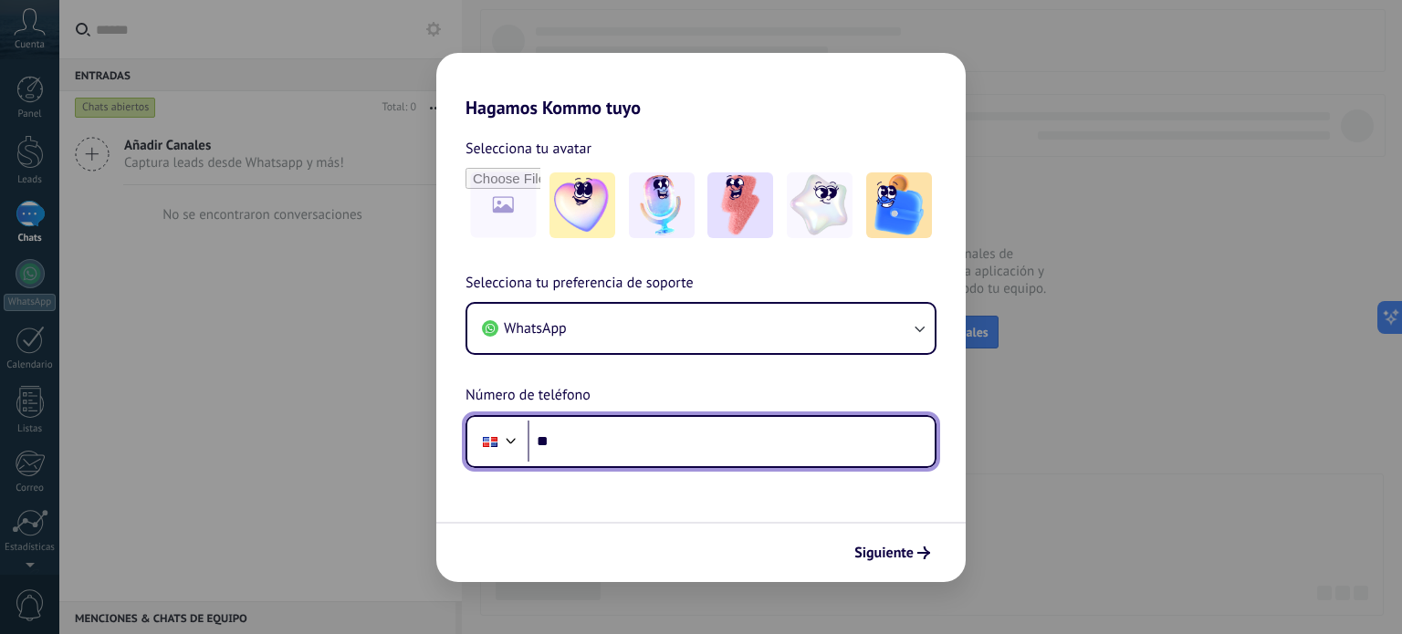
click at [774, 426] on input "**" at bounding box center [731, 442] width 407 height 42
type input "**********"
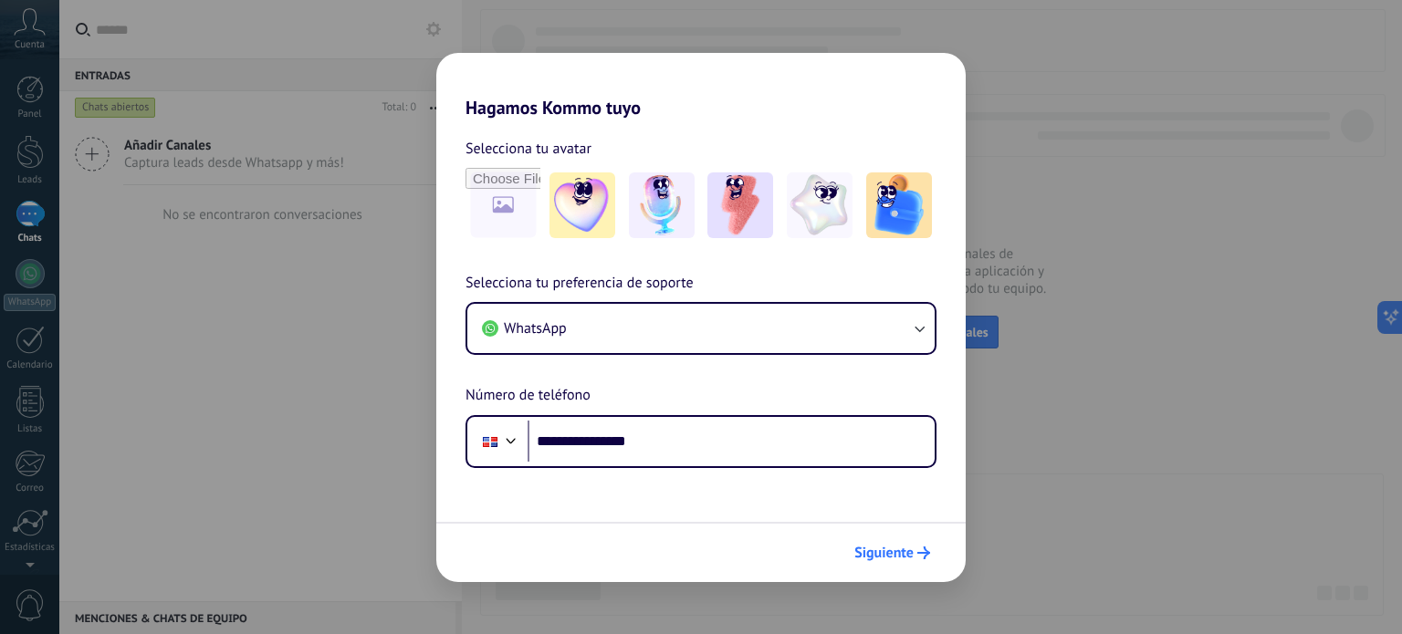
click at [887, 549] on span "Siguiente" at bounding box center [883, 553] width 59 height 13
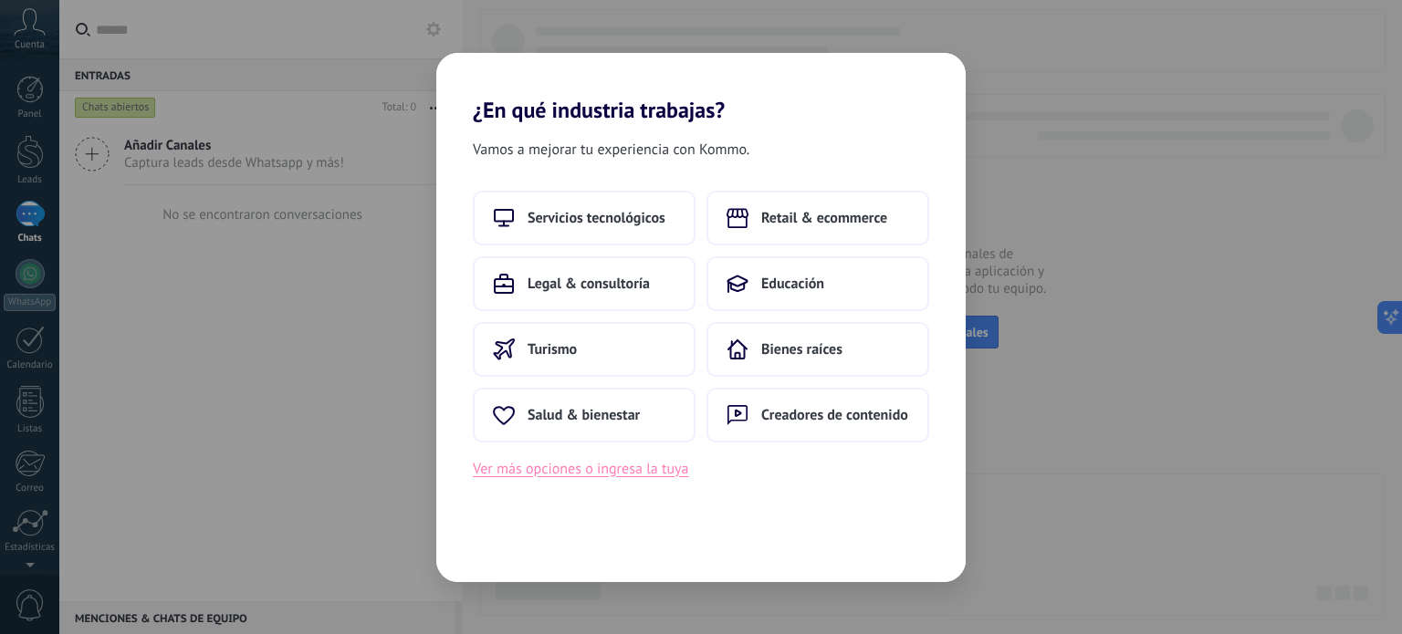
click at [610, 472] on button "Ver más opciones o ingresa la tuya" at bounding box center [580, 469] width 215 height 24
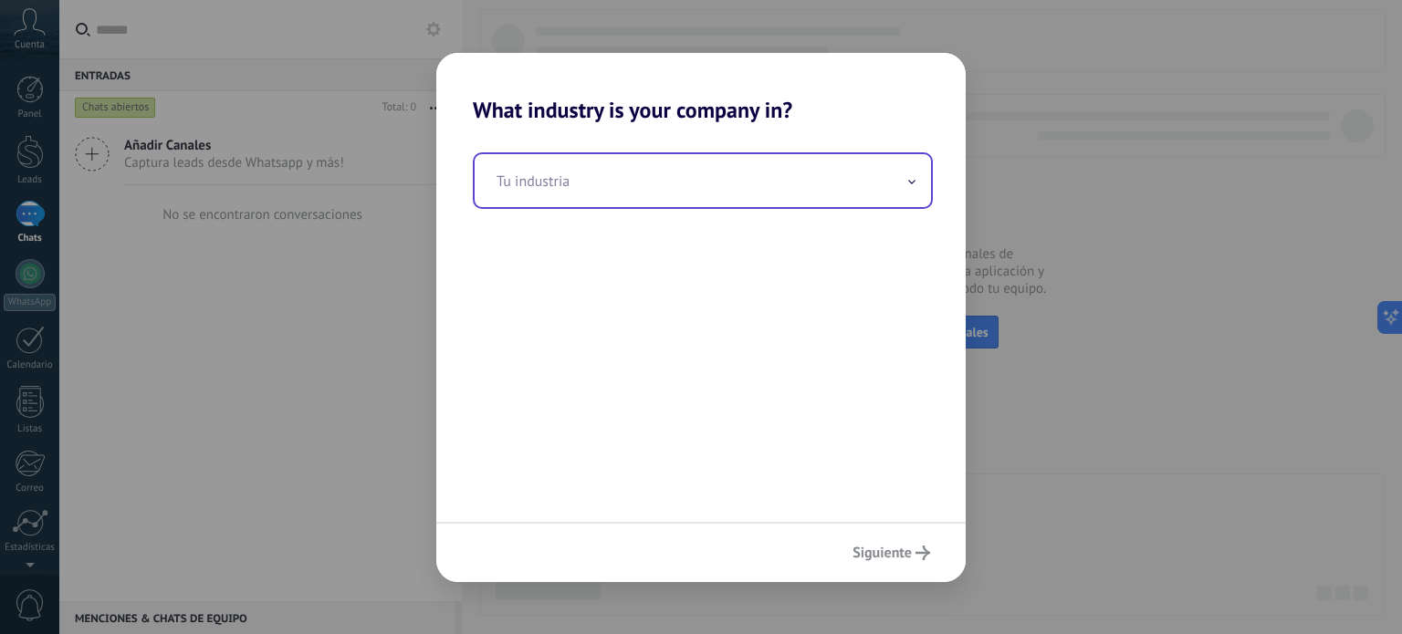
click at [845, 174] on input "text" at bounding box center [703, 180] width 456 height 53
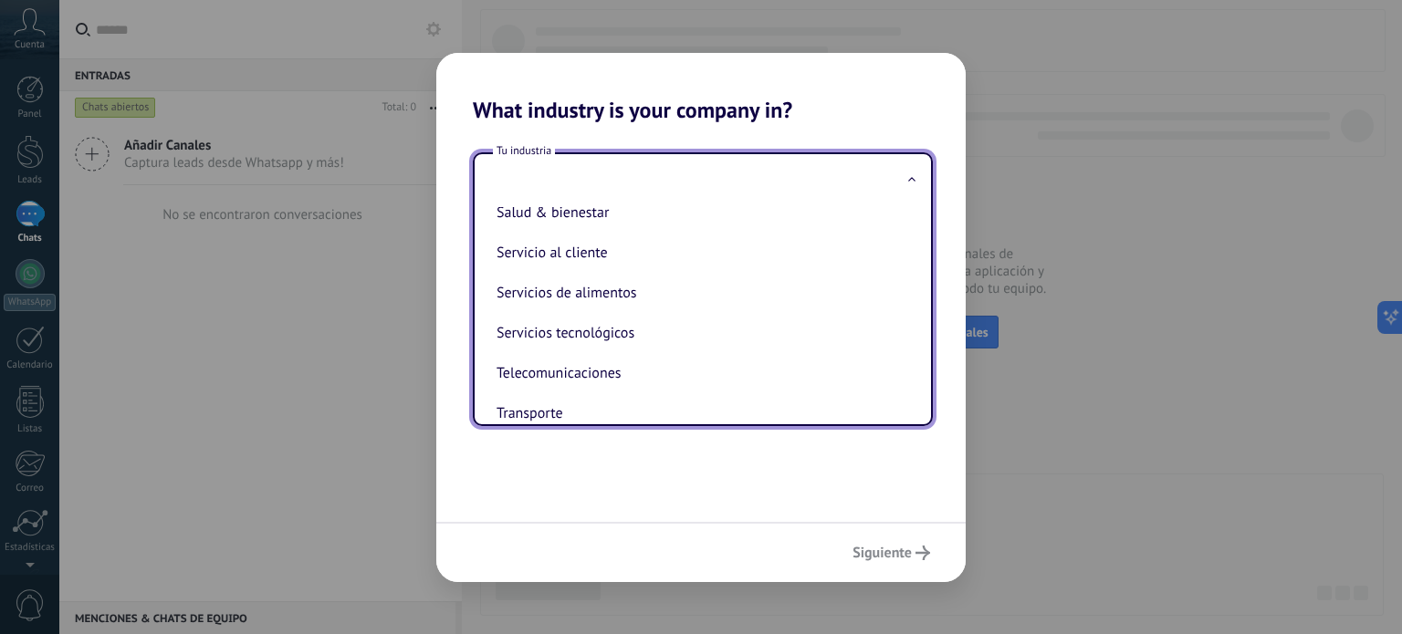
scroll to position [422, 0]
click at [753, 259] on li "Servicio al cliente" at bounding box center [699, 251] width 420 height 40
type input "**********"
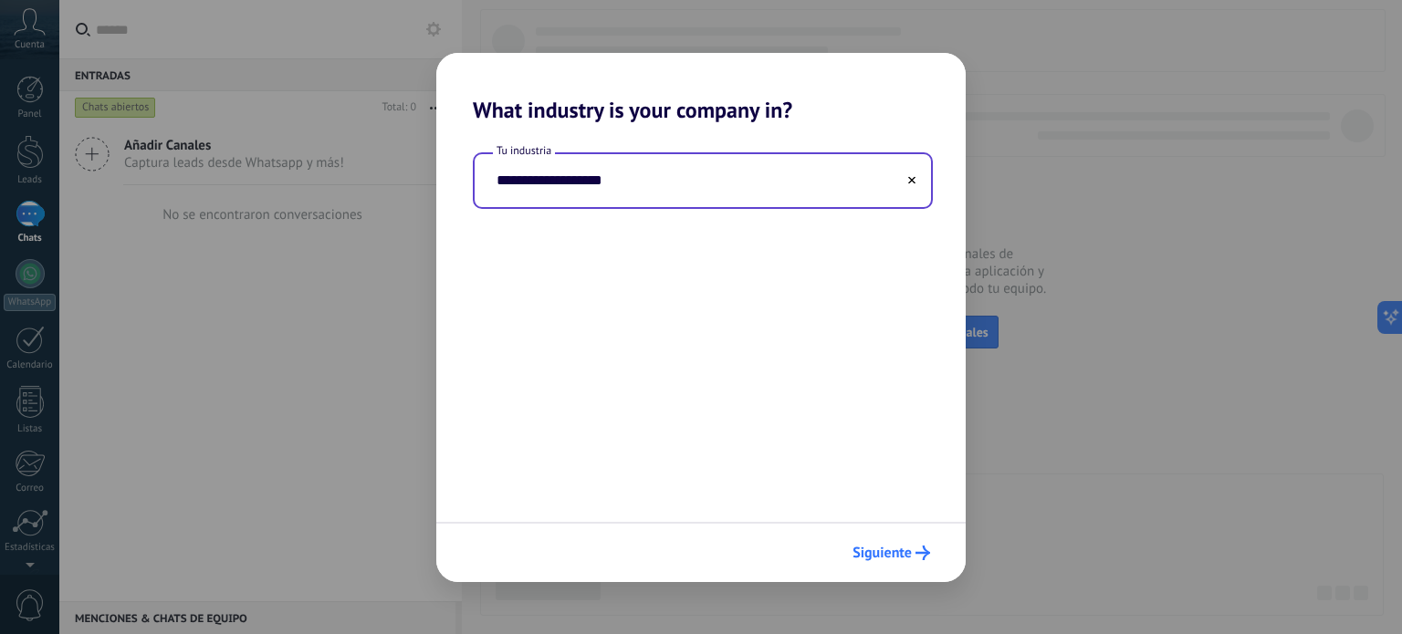
click at [867, 547] on span "Siguiente" at bounding box center [881, 553] width 59 height 13
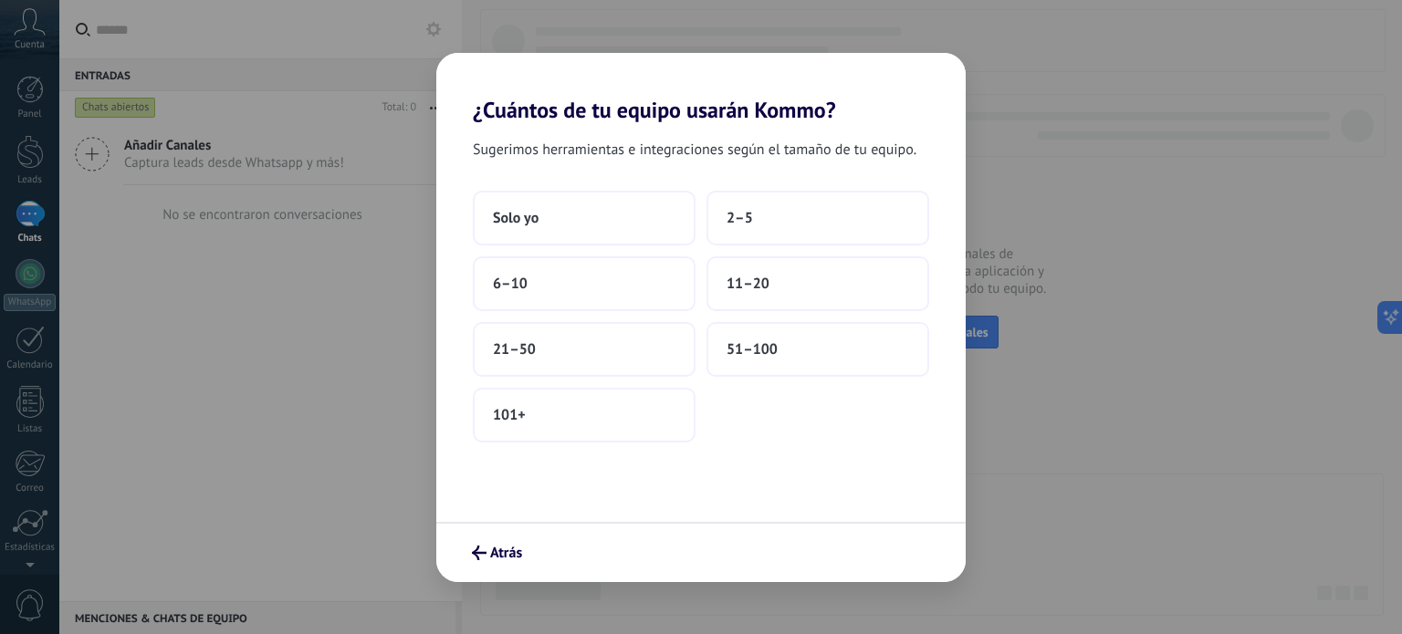
click at [641, 248] on div "Solo yo 2–5 6–10 11–20 21–50 51–100 101+" at bounding box center [701, 317] width 456 height 252
click at [632, 225] on button "Solo yo" at bounding box center [584, 218] width 223 height 55
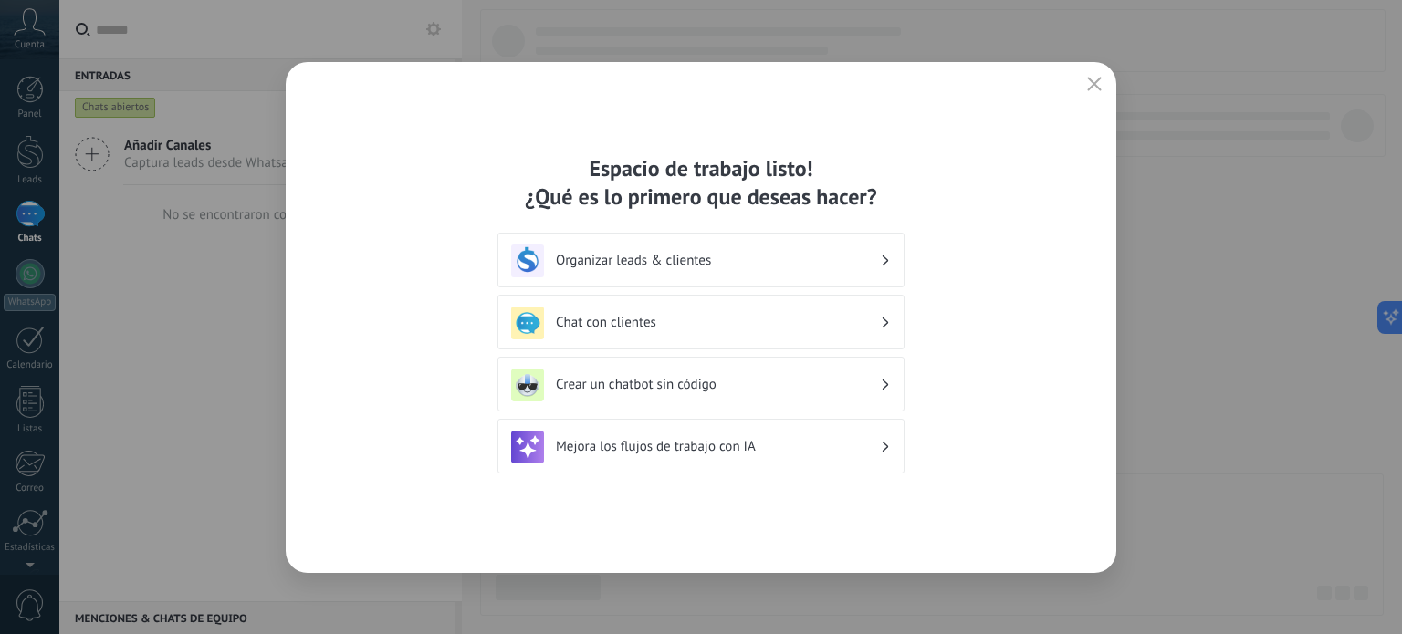
click at [795, 379] on h3 "Crear un chatbot sin código" at bounding box center [718, 384] width 324 height 17
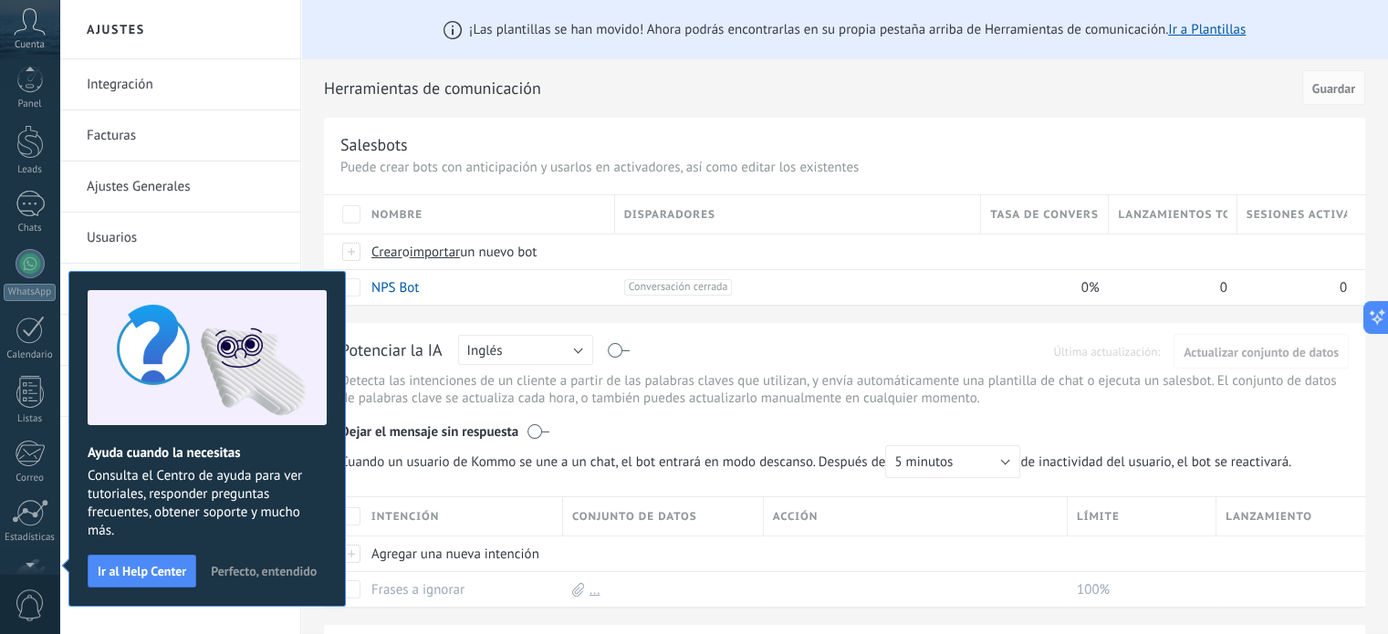
scroll to position [124, 0]
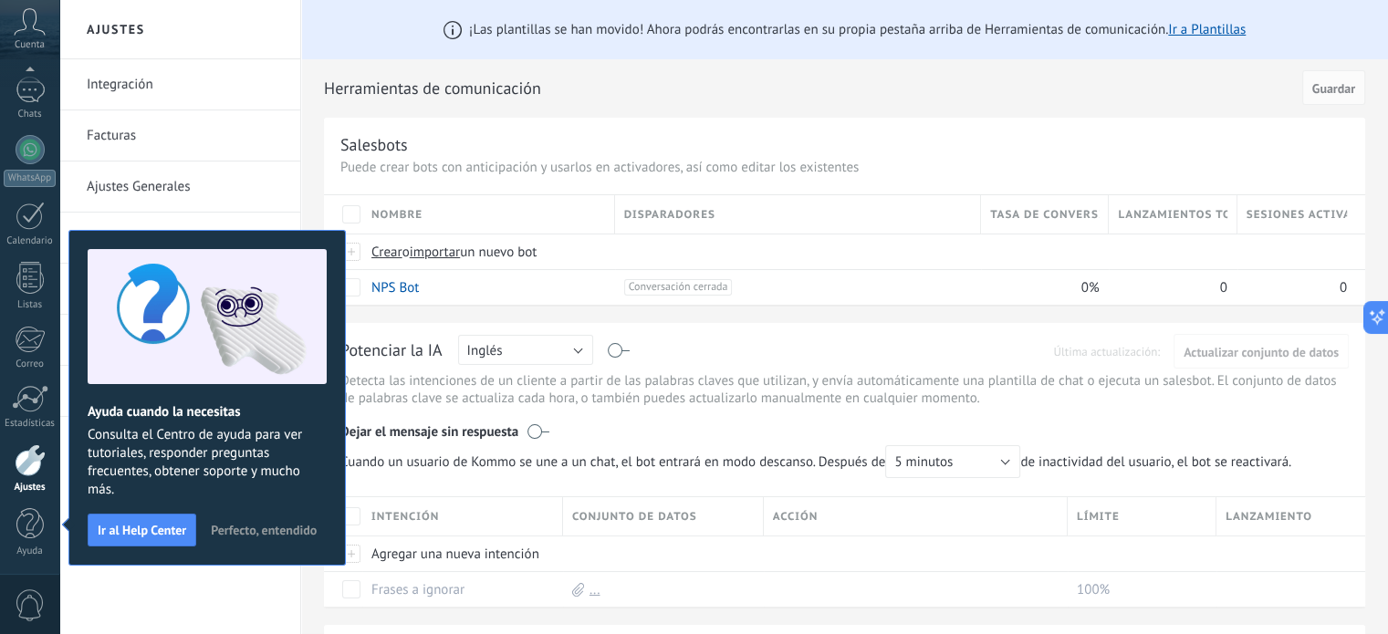
click at [265, 535] on span "Perfecto, entendido" at bounding box center [264, 530] width 106 height 13
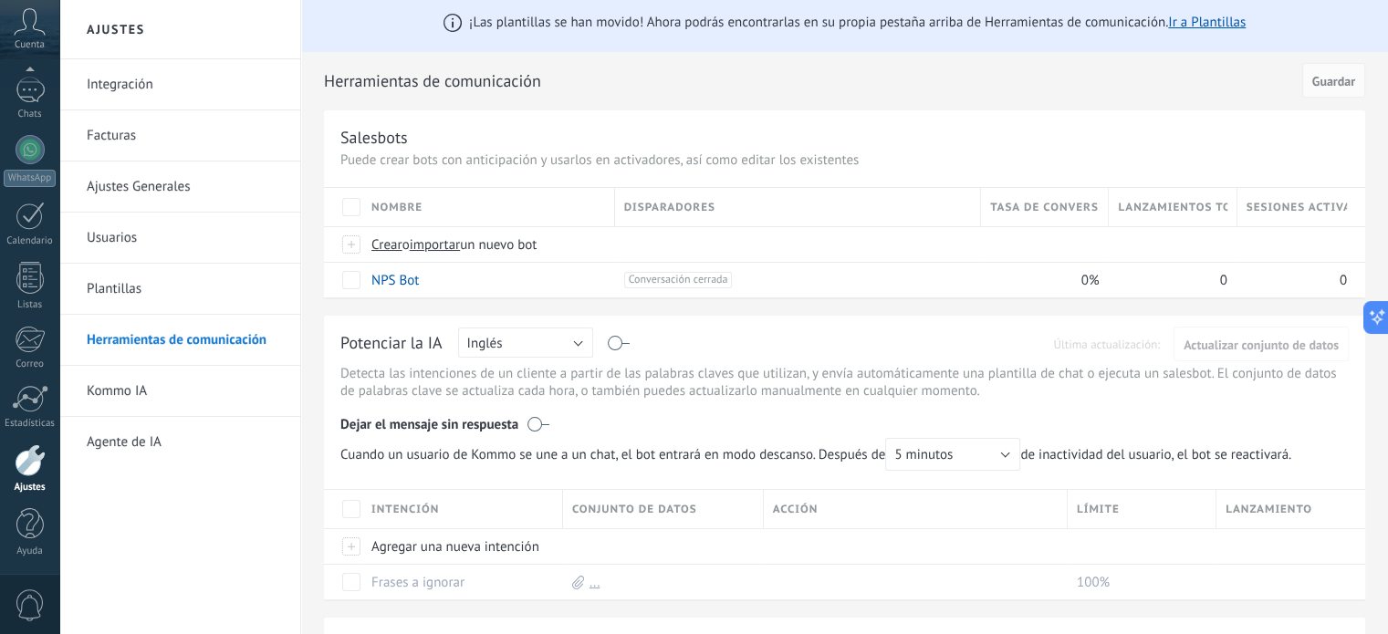
scroll to position [0, 0]
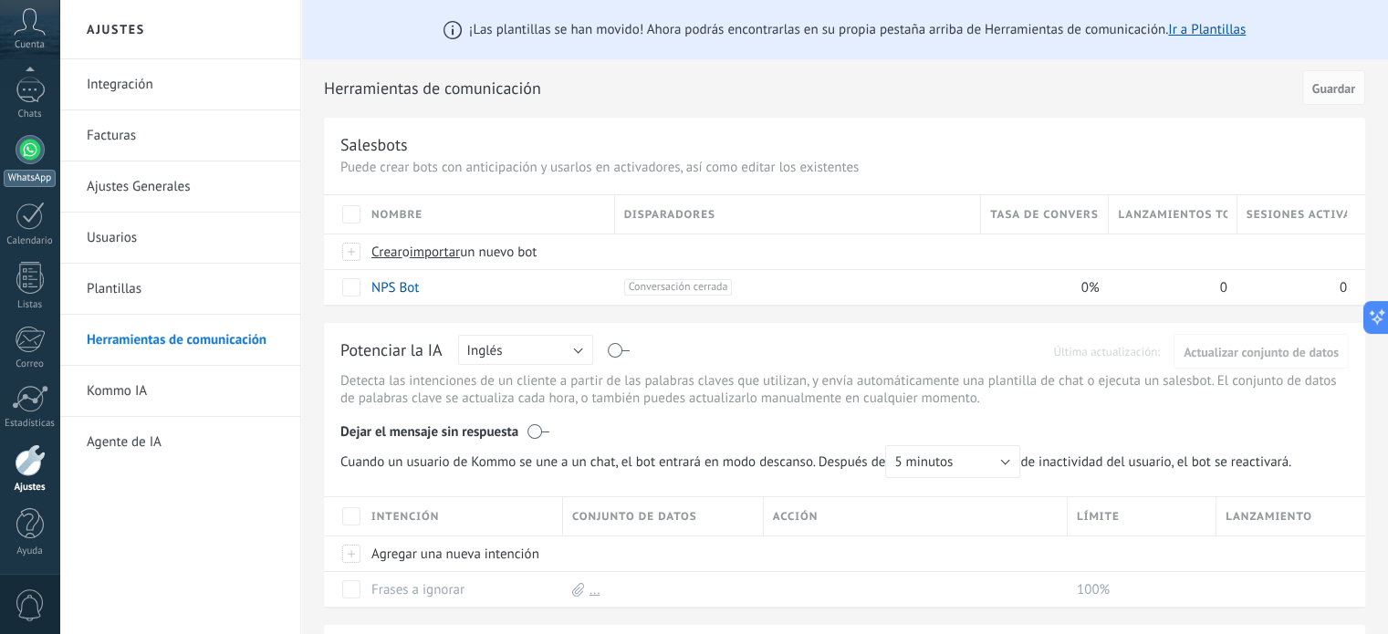
click at [26, 155] on div at bounding box center [30, 149] width 29 height 29
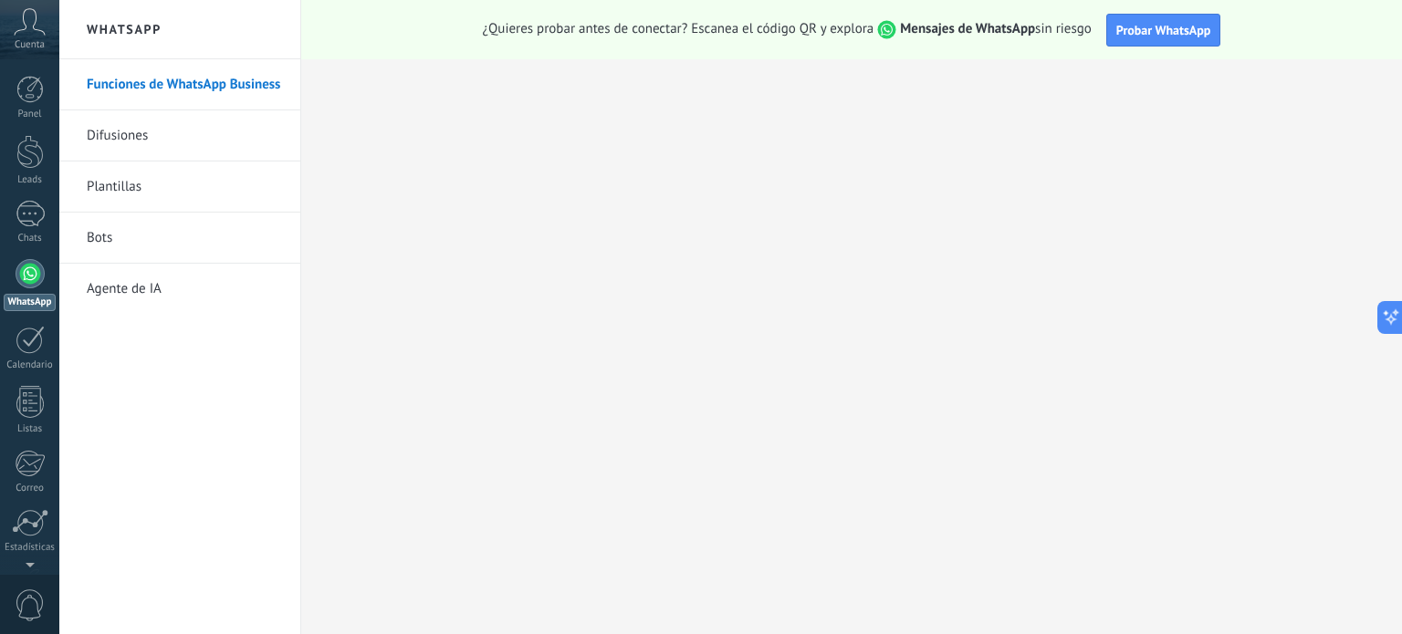
click at [134, 122] on link "Difusiones" at bounding box center [184, 135] width 195 height 51
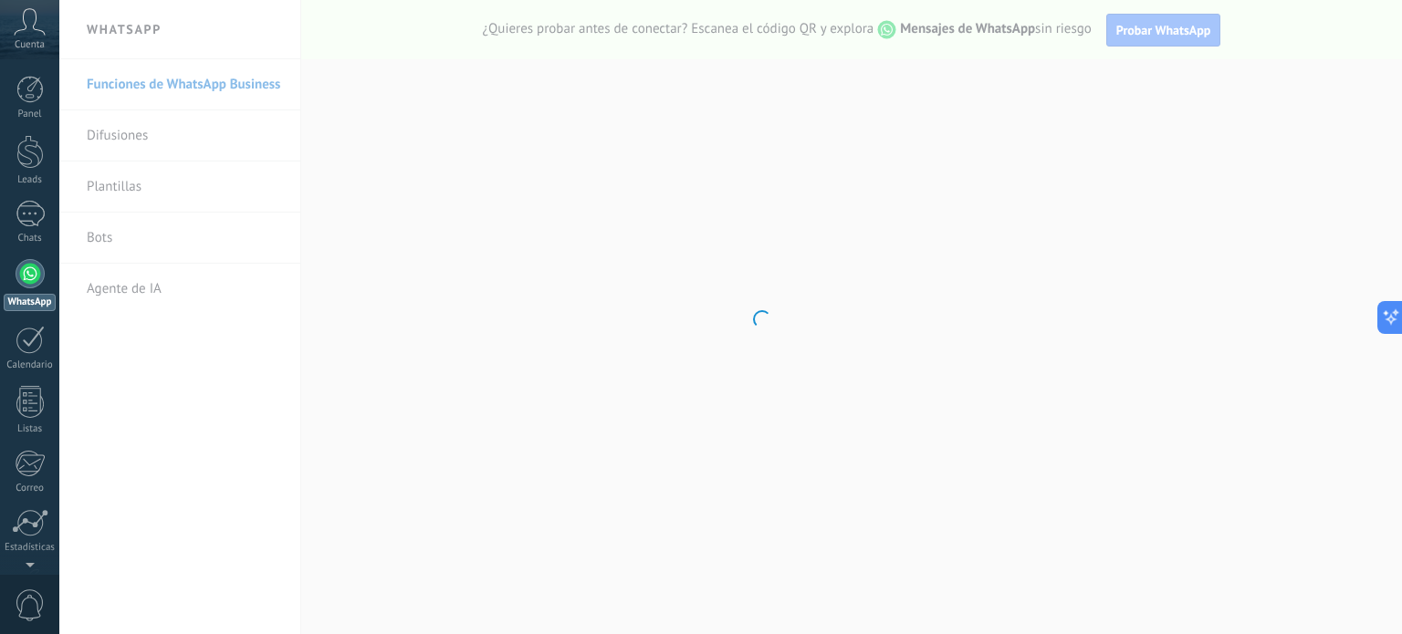
click at [134, 122] on body ".abccls-1,.abccls-2{fill-rule:evenodd}.abccls-2{fill:#fff} .abfcls-1{fill:none}…" at bounding box center [701, 317] width 1402 height 634
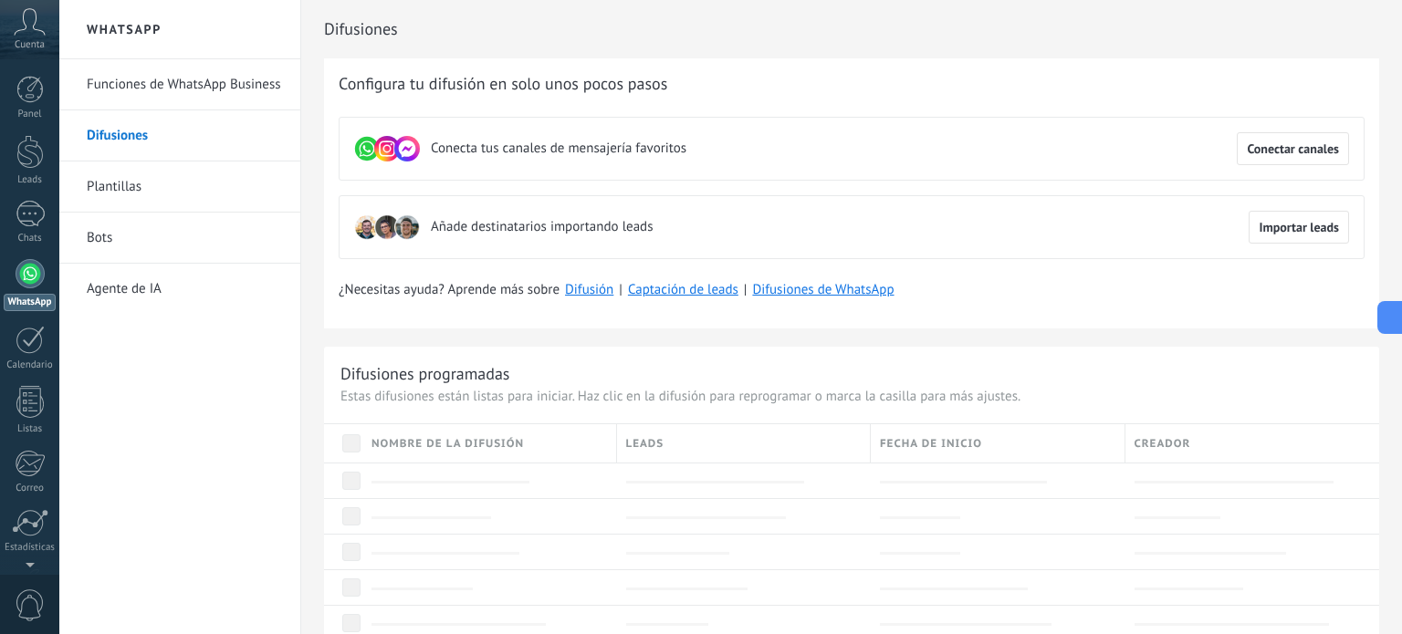
click at [115, 186] on link "Plantillas" at bounding box center [184, 187] width 195 height 51
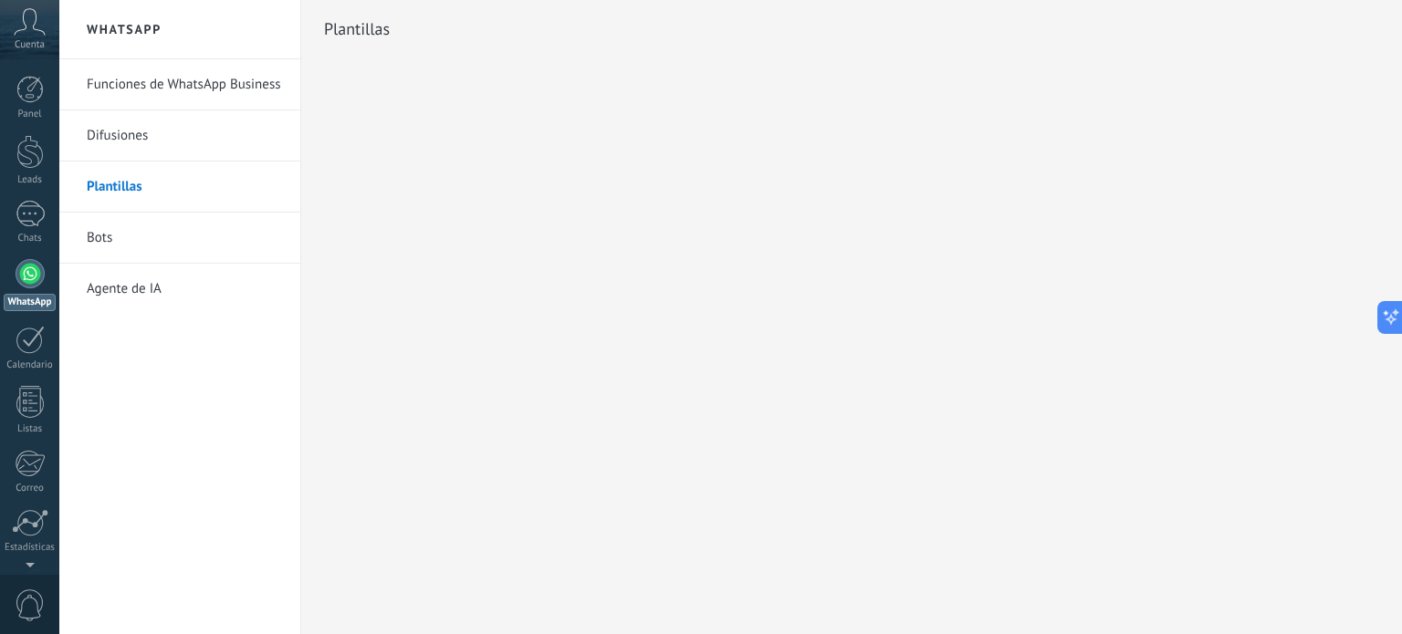
click at [112, 235] on link "Bots" at bounding box center [184, 238] width 195 height 51
click at [107, 278] on link "Agente de IA" at bounding box center [184, 289] width 195 height 51
click at [21, 222] on div at bounding box center [30, 214] width 29 height 26
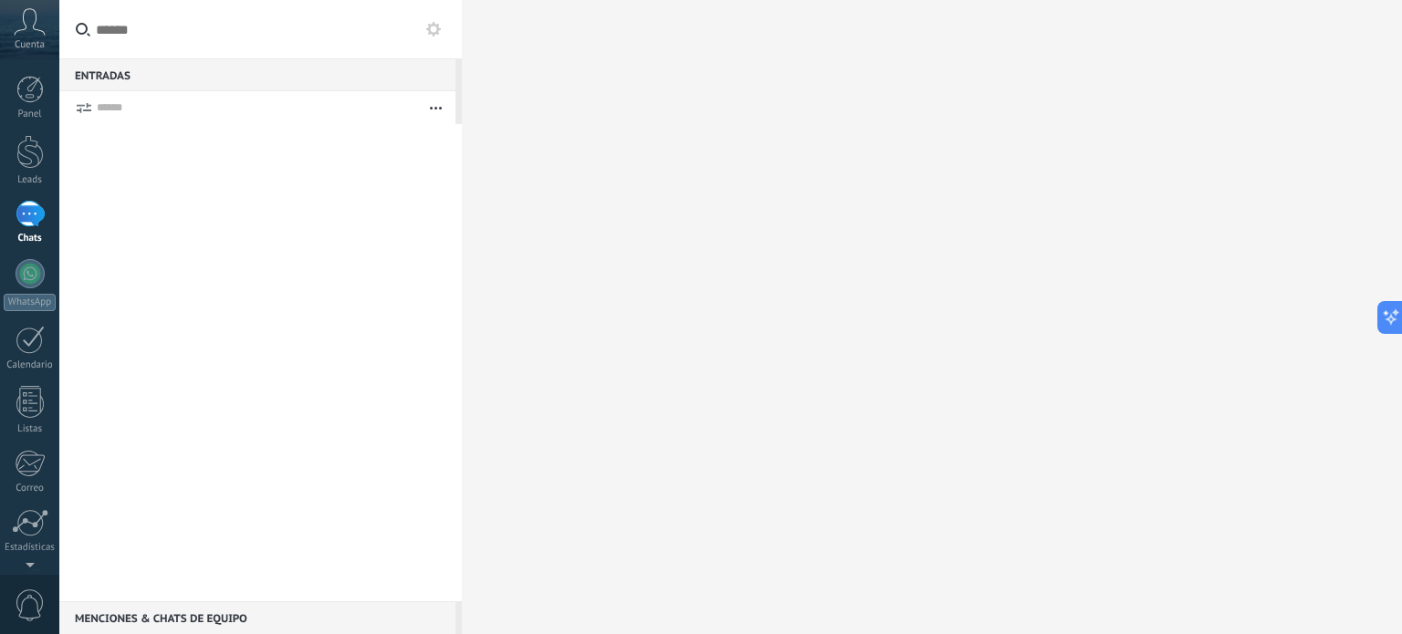
click at [21, 222] on div at bounding box center [30, 214] width 29 height 26
click at [29, 167] on div at bounding box center [29, 152] width 27 height 34
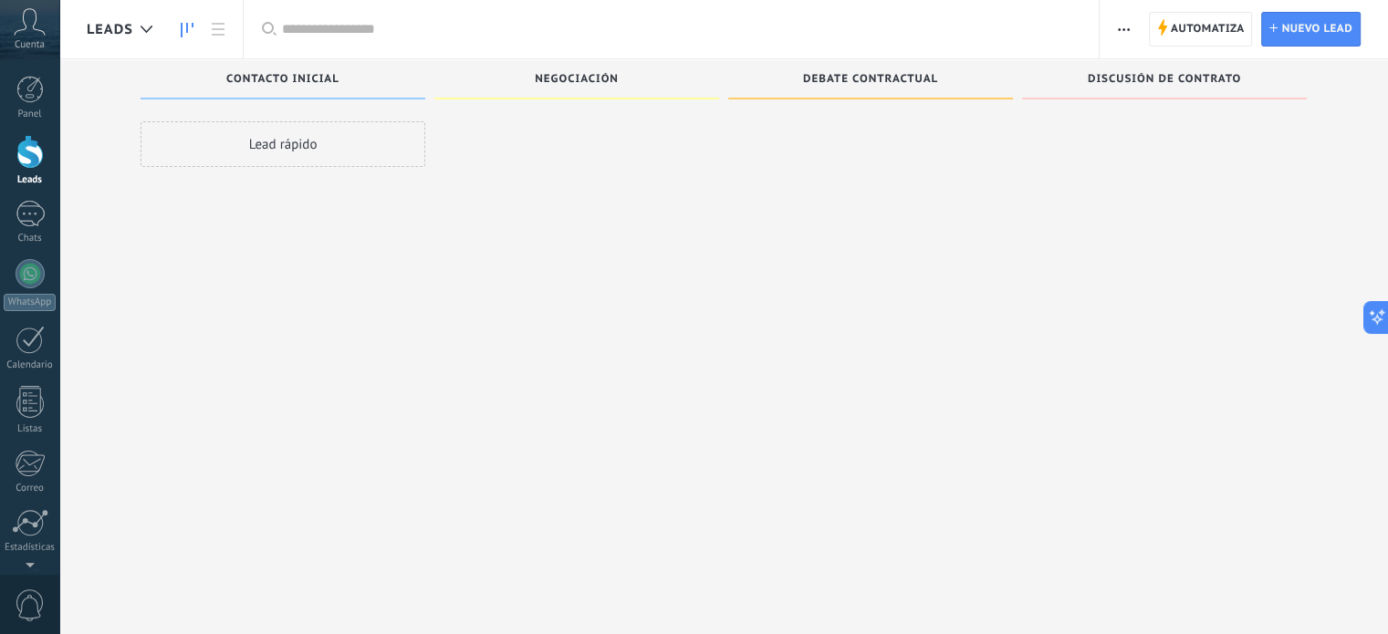
click at [256, 161] on div "Lead rápido" at bounding box center [283, 144] width 285 height 46
click at [286, 141] on div "Lead rápido" at bounding box center [283, 144] width 285 height 46
click at [146, 28] on icon at bounding box center [147, 29] width 12 height 7
click at [282, 37] on input "text" at bounding box center [681, 29] width 799 height 19
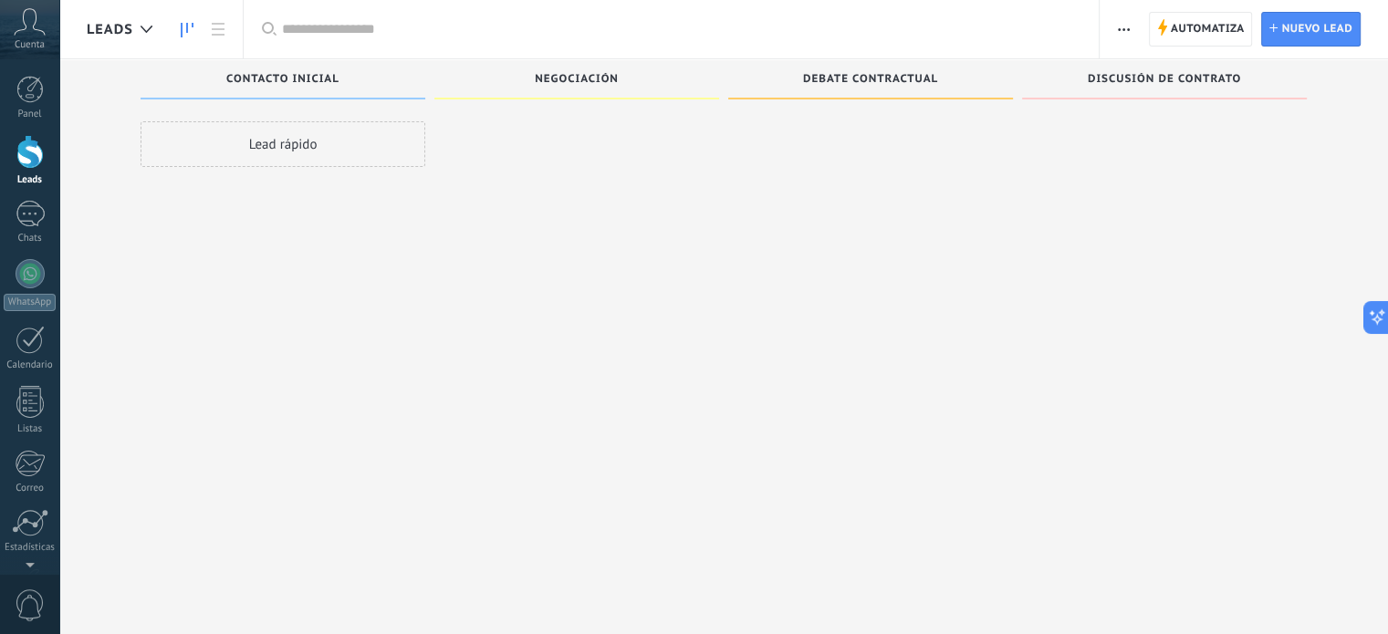
click at [562, 82] on span "Negociación" at bounding box center [577, 79] width 84 height 13
click at [1128, 36] on span "button" at bounding box center [1124, 29] width 12 height 35
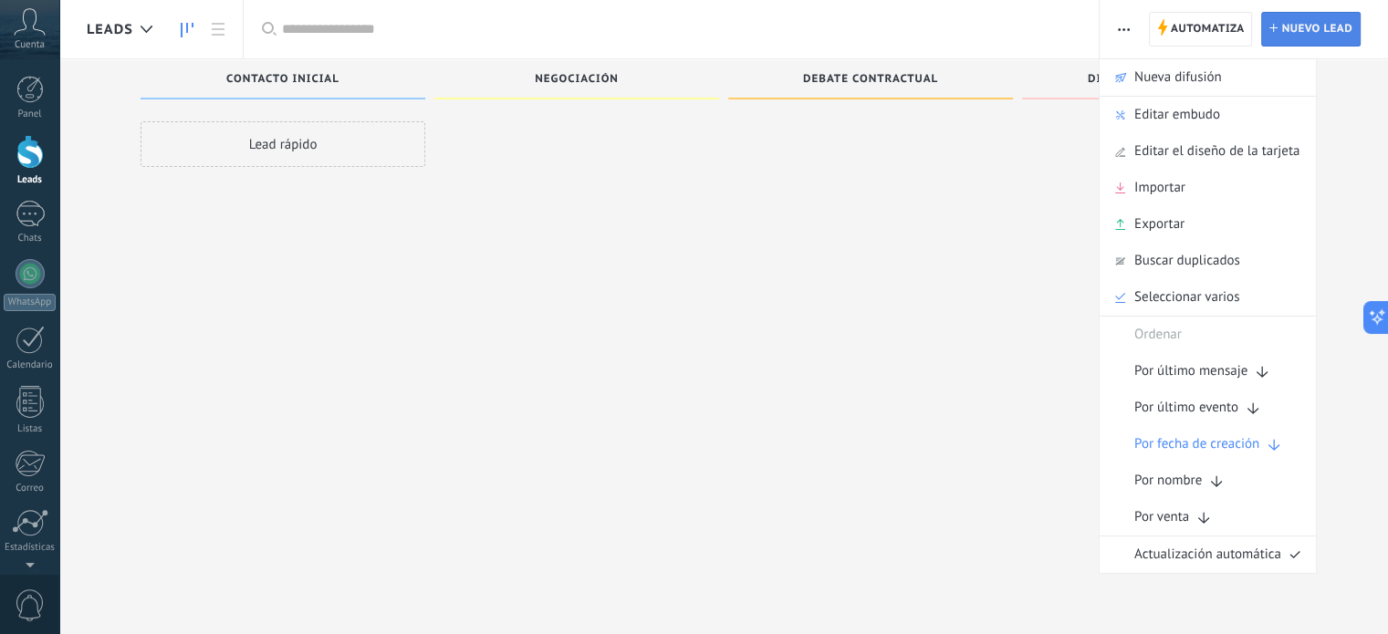
click at [1292, 16] on span "Nuevo lead" at bounding box center [1316, 29] width 71 height 33
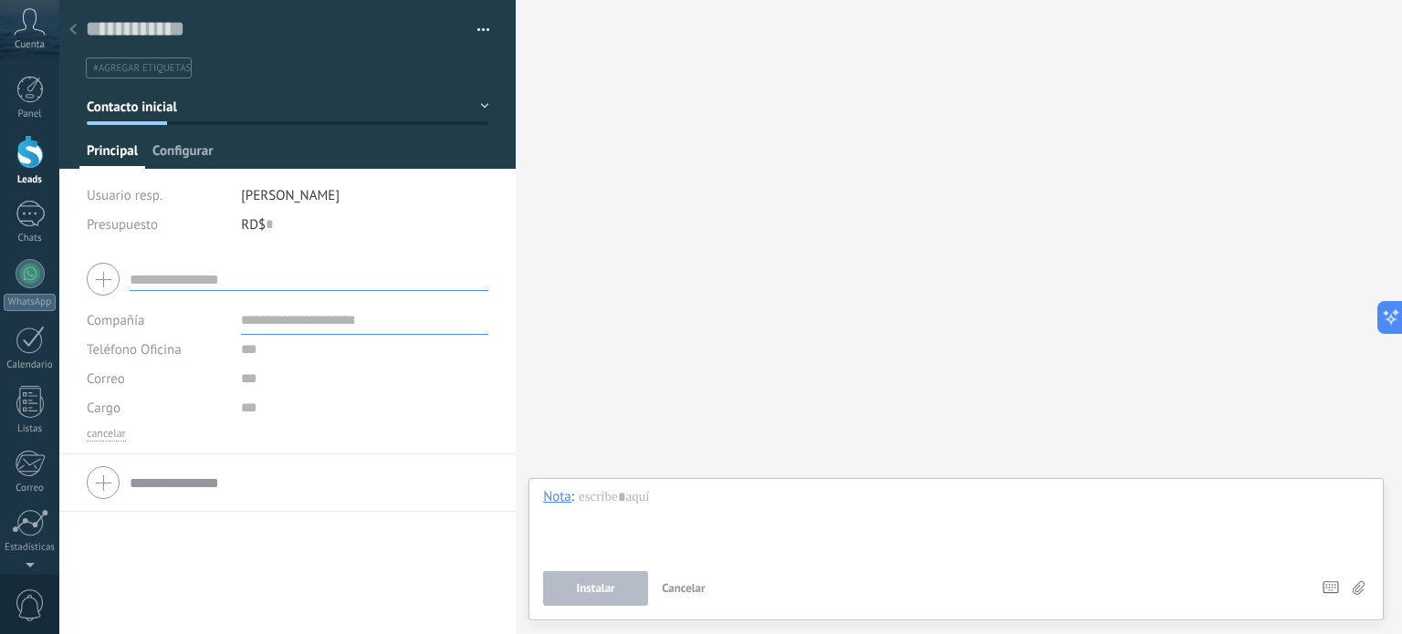
click at [205, 153] on span "Configurar" at bounding box center [182, 155] width 60 height 26
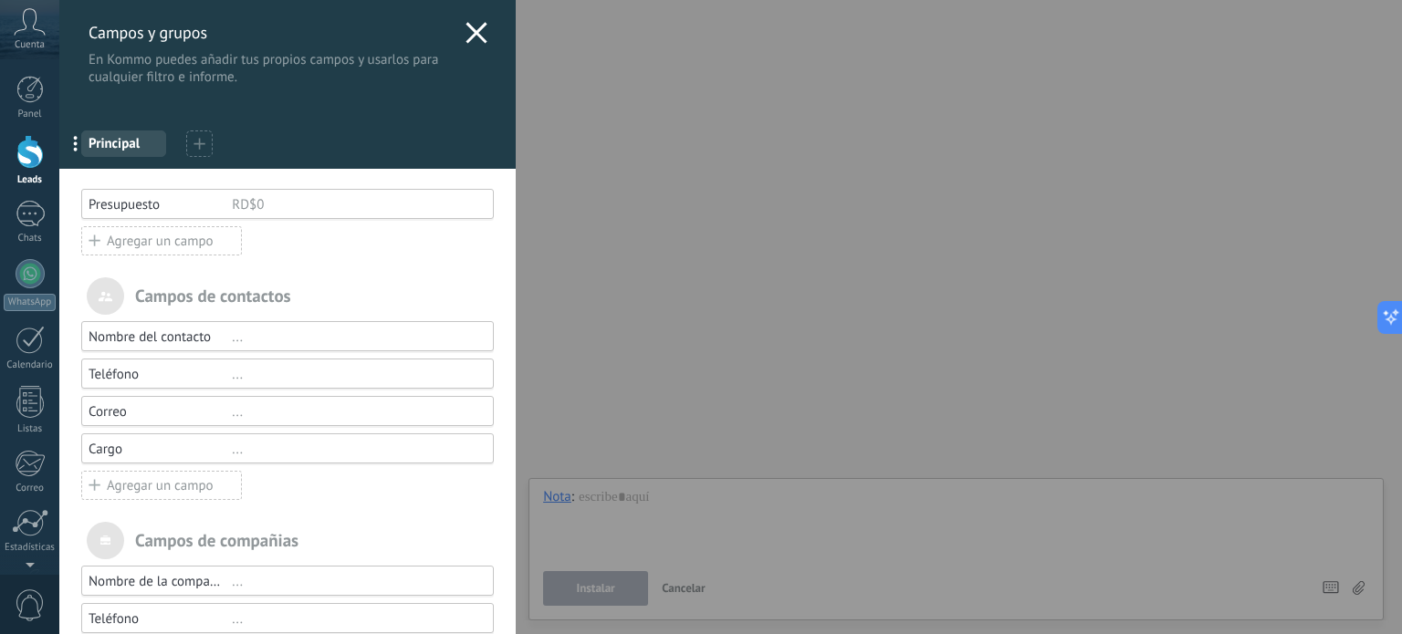
click at [139, 148] on span "Principal" at bounding box center [124, 143] width 70 height 17
click at [112, 148] on span "Principal" at bounding box center [124, 143] width 70 height 17
click at [72, 150] on span "..." at bounding box center [81, 143] width 37 height 31
click at [465, 36] on icon at bounding box center [476, 33] width 22 height 22
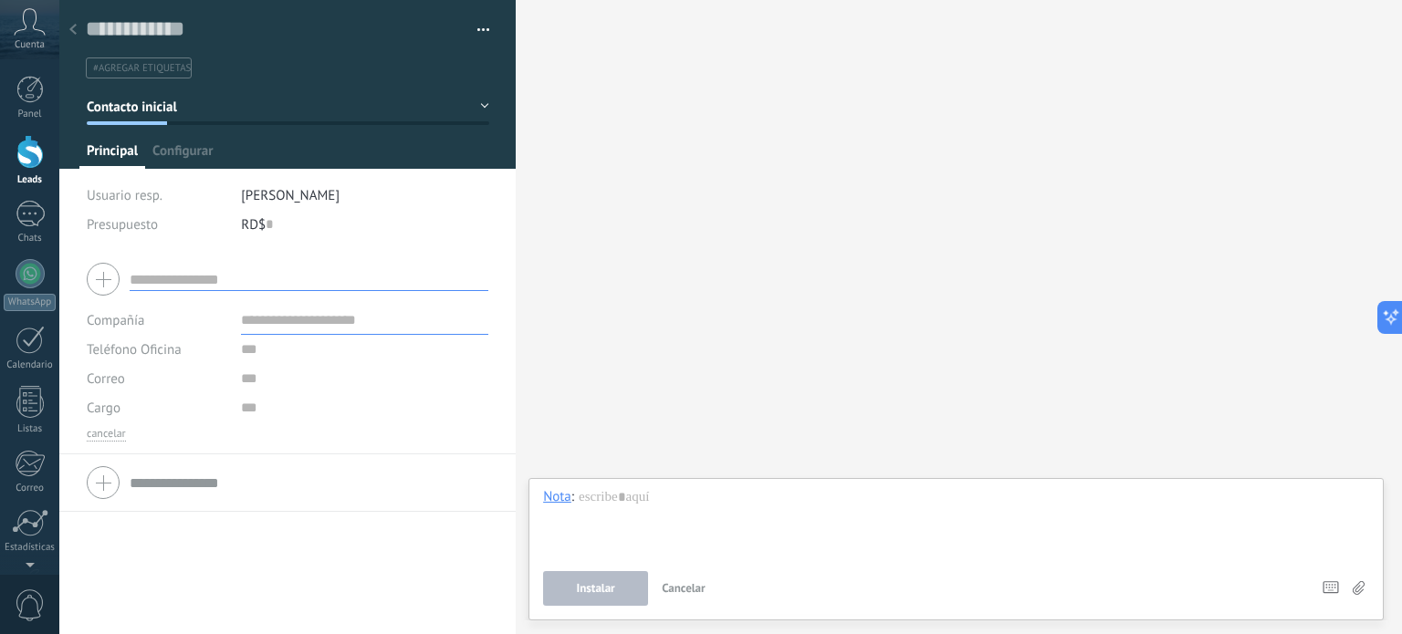
click at [465, 36] on button "button" at bounding box center [477, 29] width 26 height 27
click at [467, 34] on button "button" at bounding box center [477, 29] width 26 height 27
click at [71, 33] on icon at bounding box center [72, 29] width 7 height 11
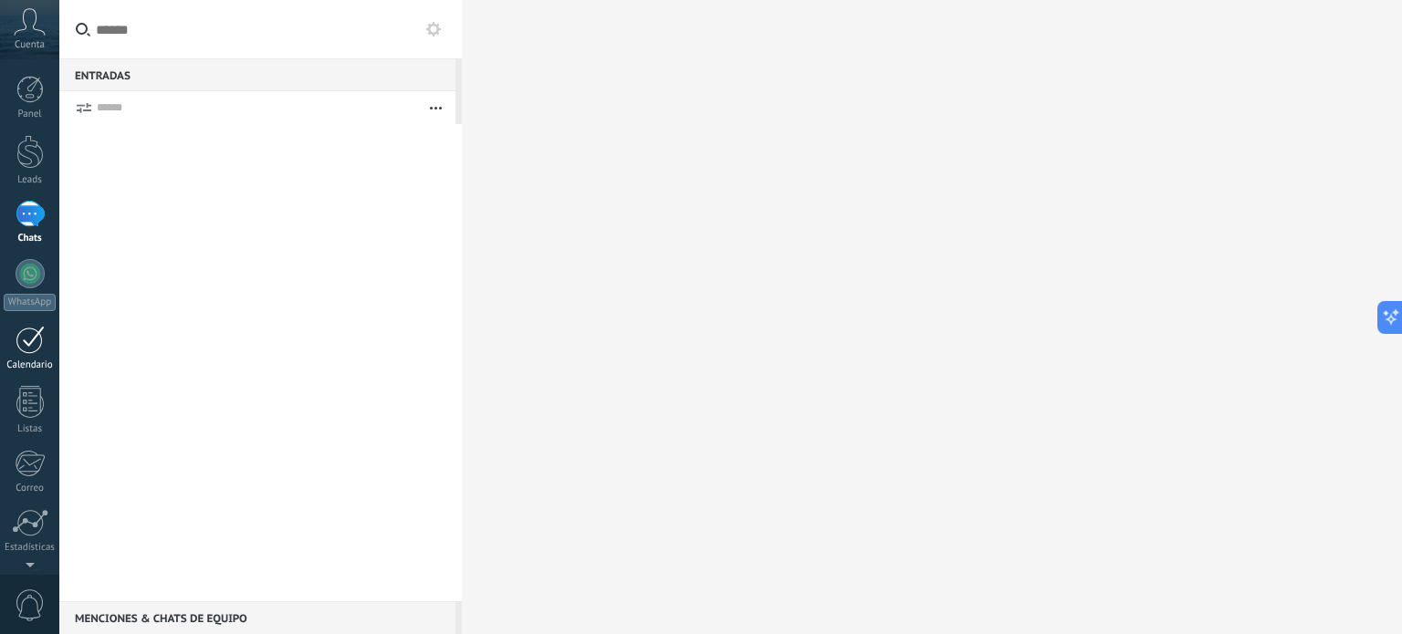
click at [26, 330] on div at bounding box center [30, 340] width 29 height 28
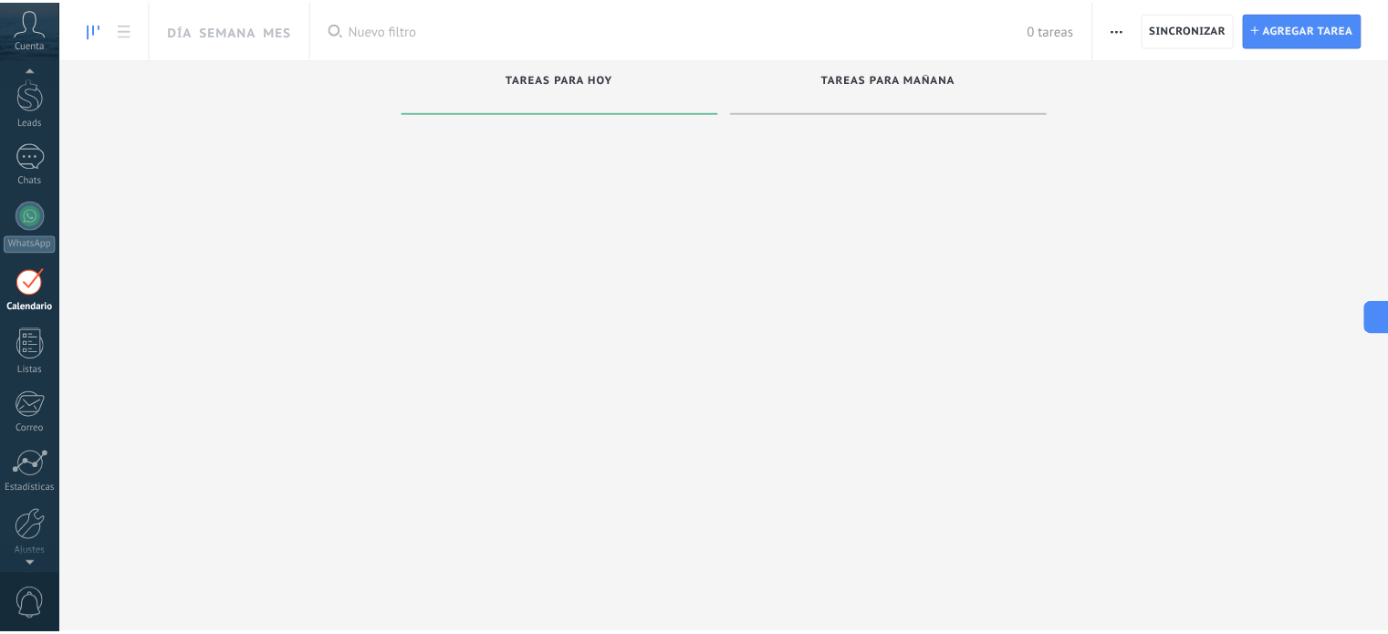
scroll to position [124, 0]
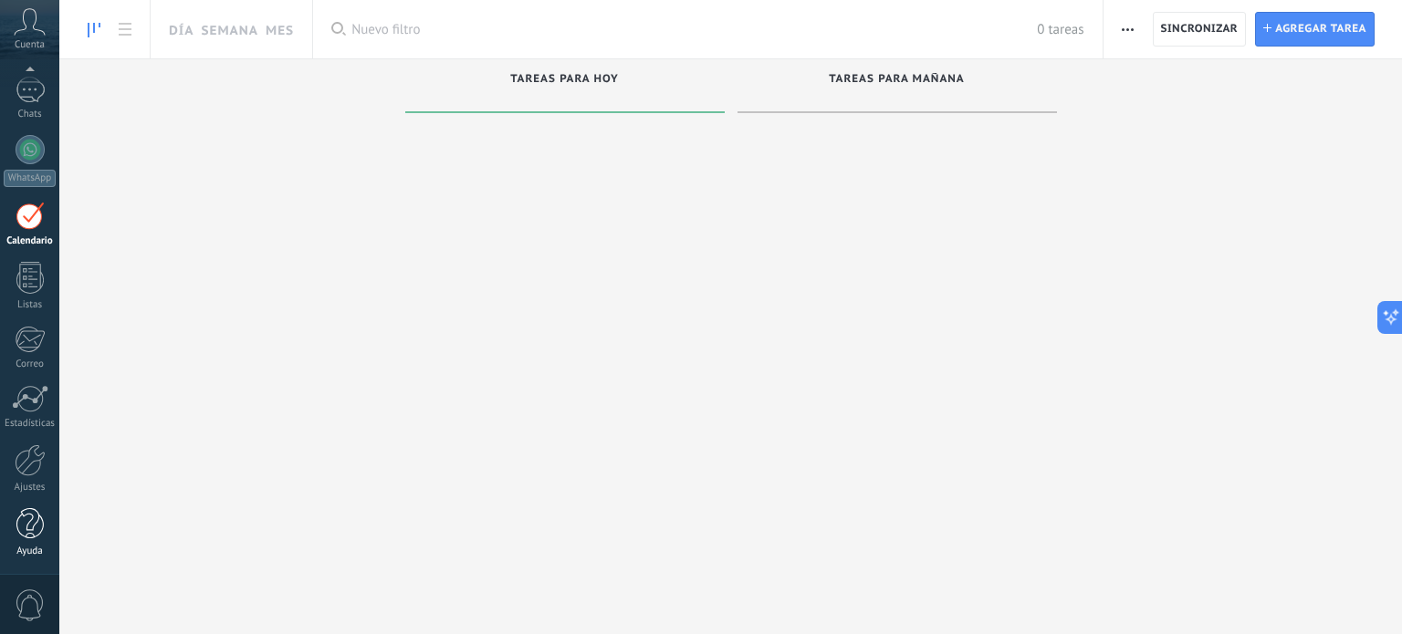
click at [30, 517] on div at bounding box center [29, 524] width 27 height 32
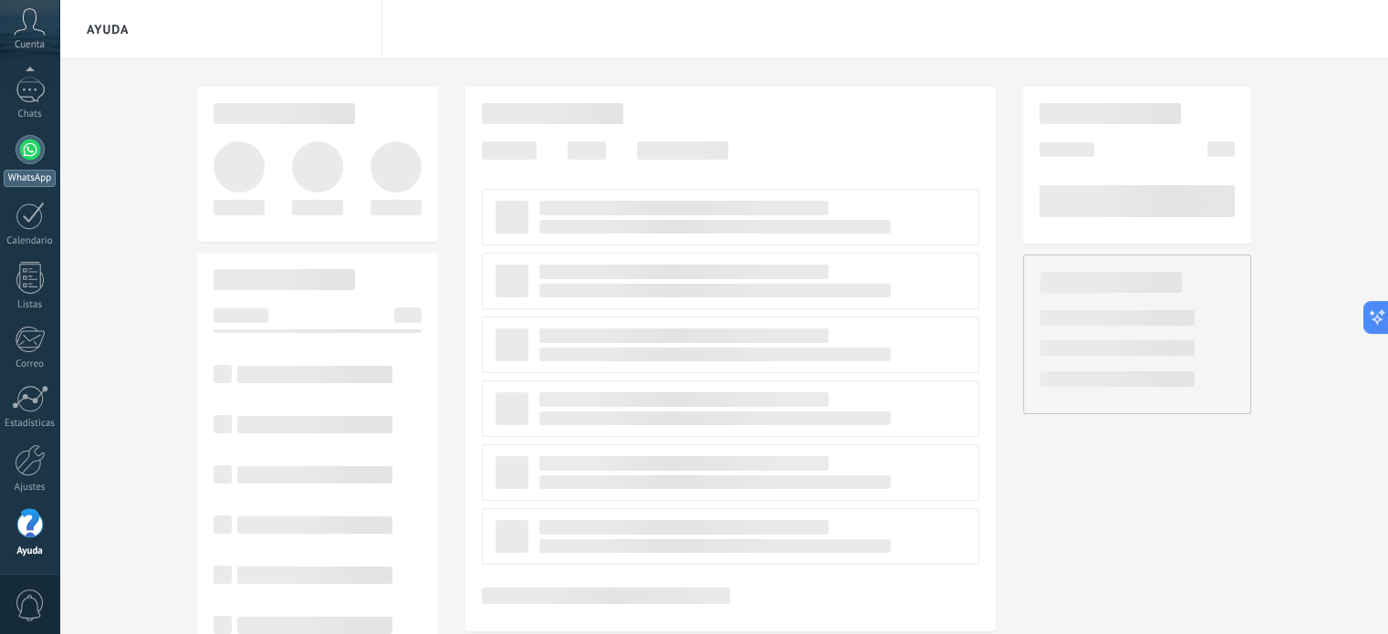
click at [34, 160] on div at bounding box center [30, 149] width 29 height 29
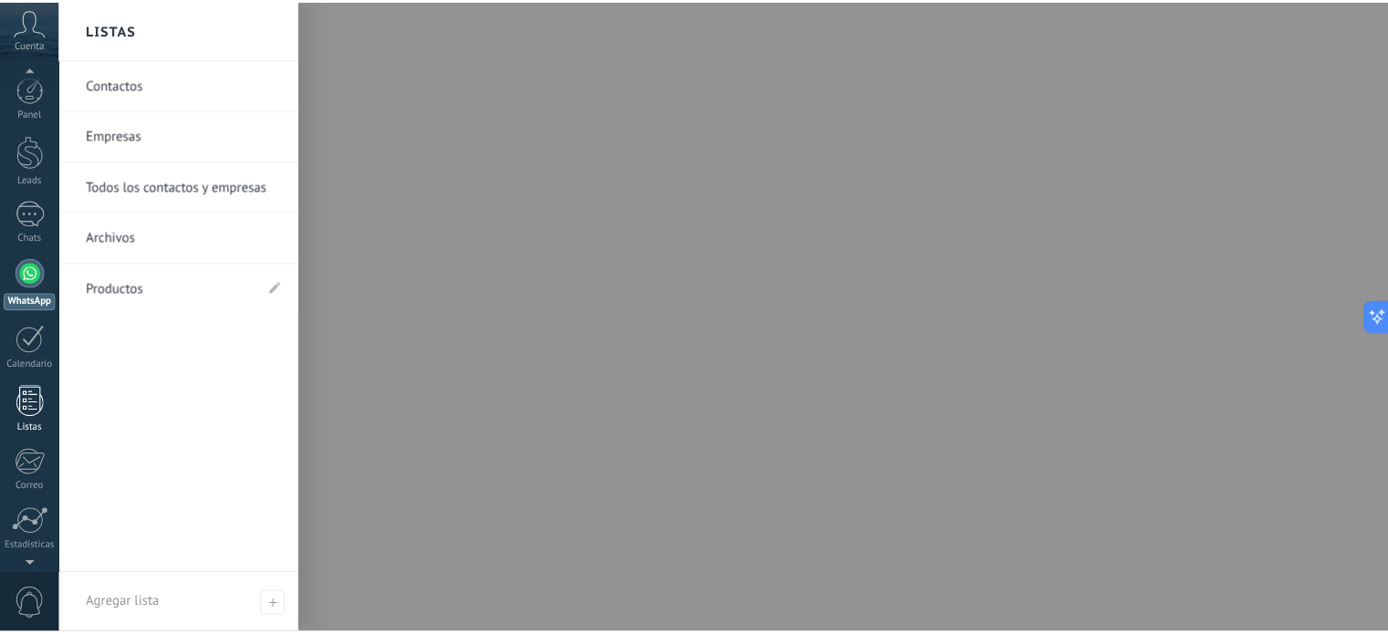
scroll to position [124, 0]
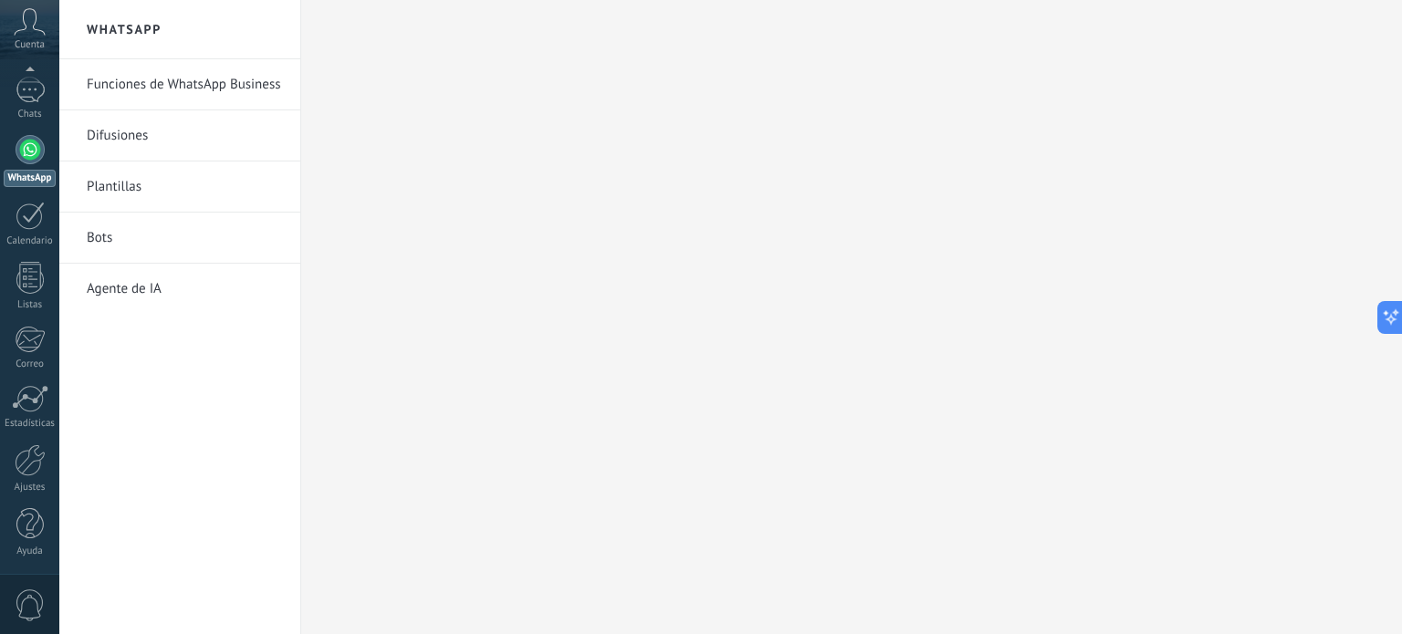
click at [29, 601] on span "0" at bounding box center [30, 606] width 31 height 32
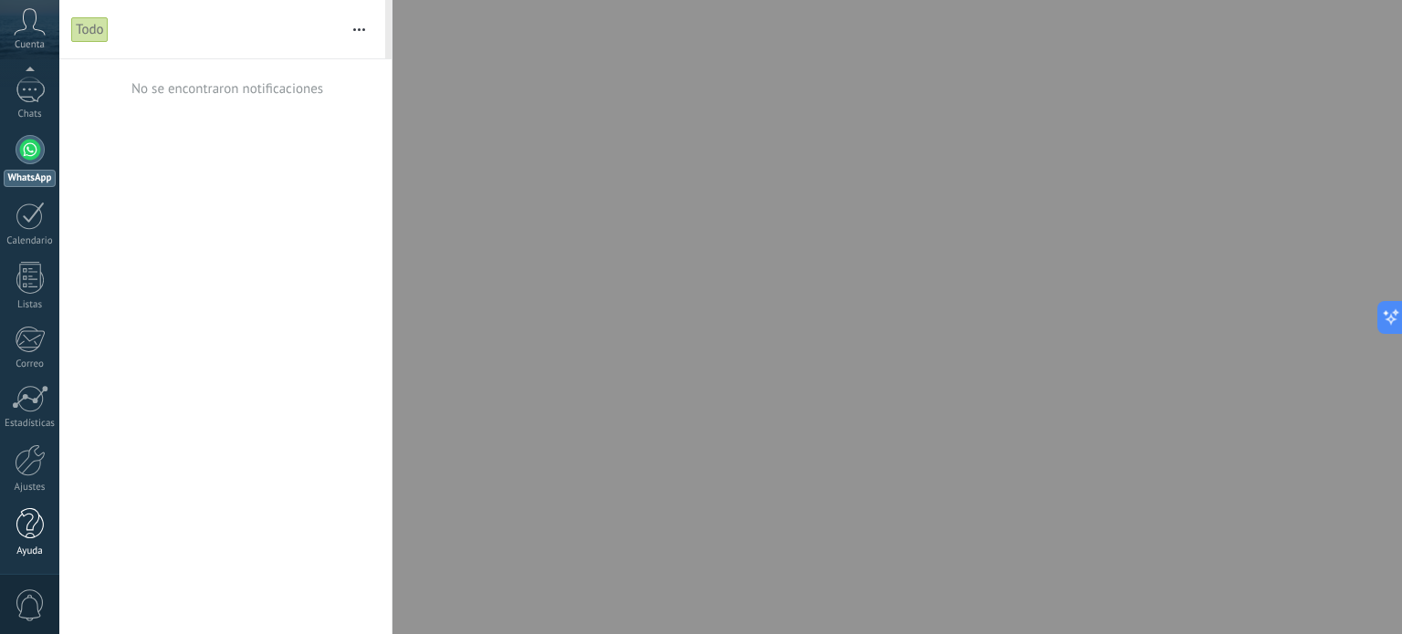
click at [26, 532] on div at bounding box center [29, 524] width 27 height 32
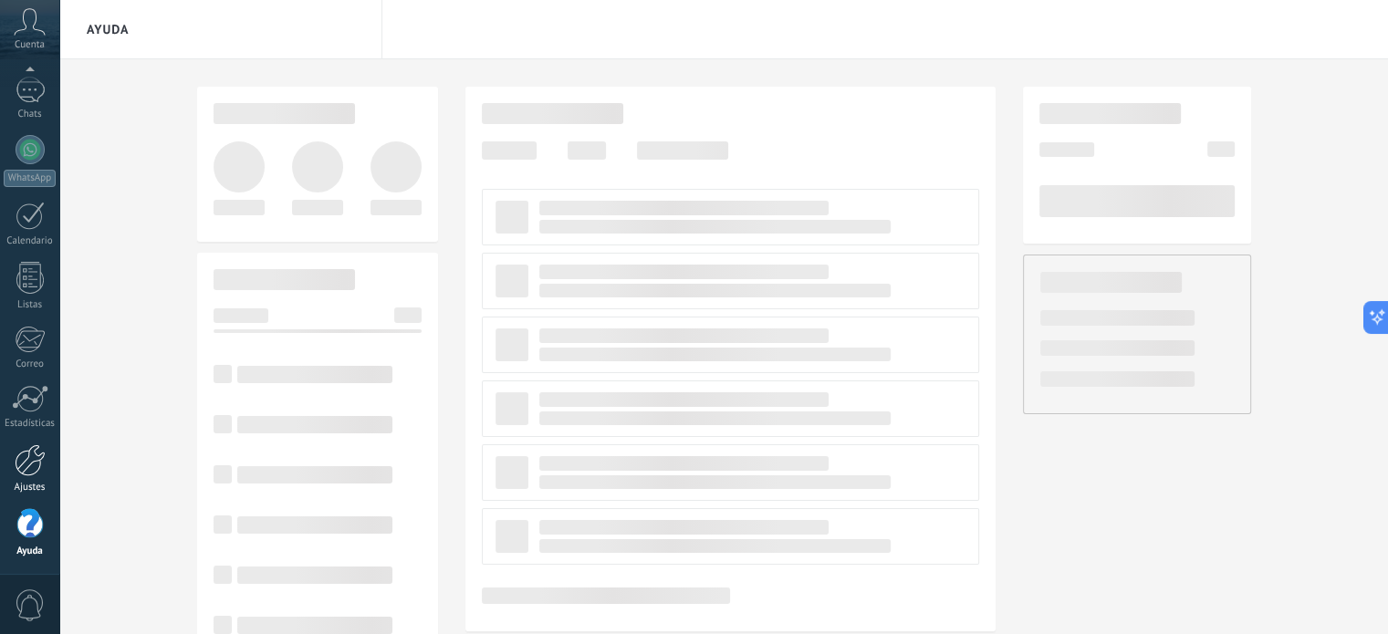
click at [29, 483] on div "Ajustes" at bounding box center [30, 488] width 53 height 12
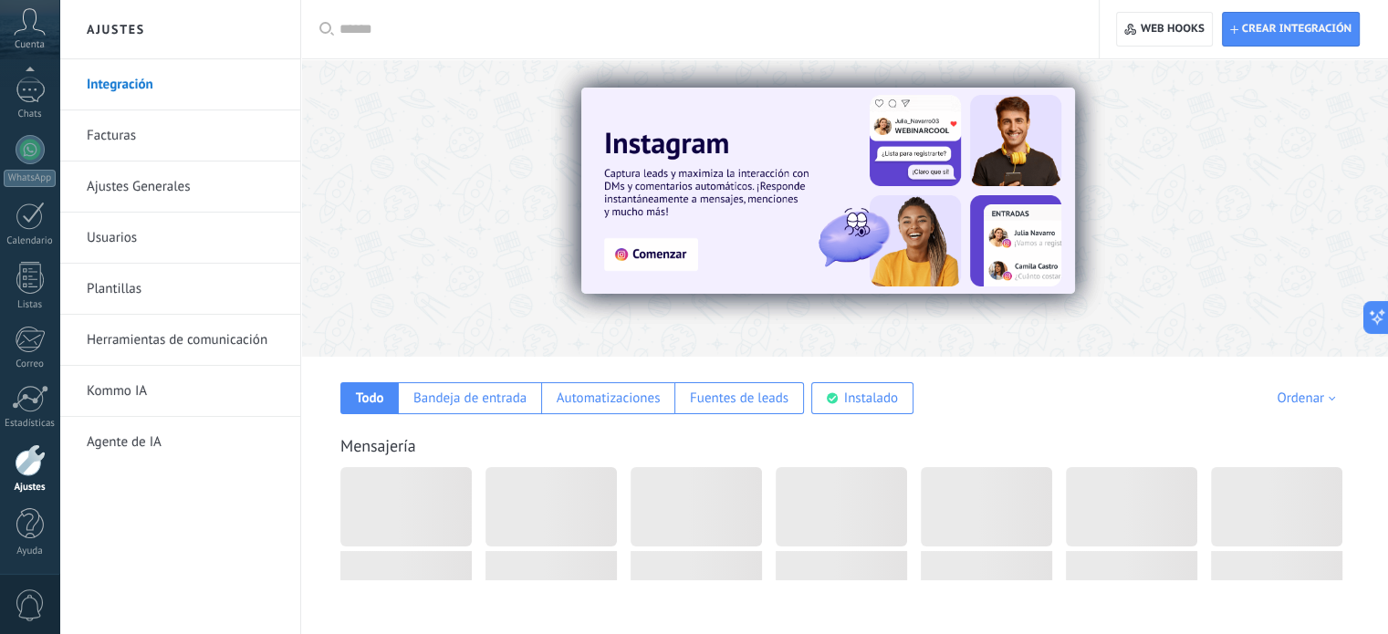
click at [29, 483] on div "Ajustes" at bounding box center [30, 488] width 53 height 12
